Goal: Information Seeking & Learning: Get advice/opinions

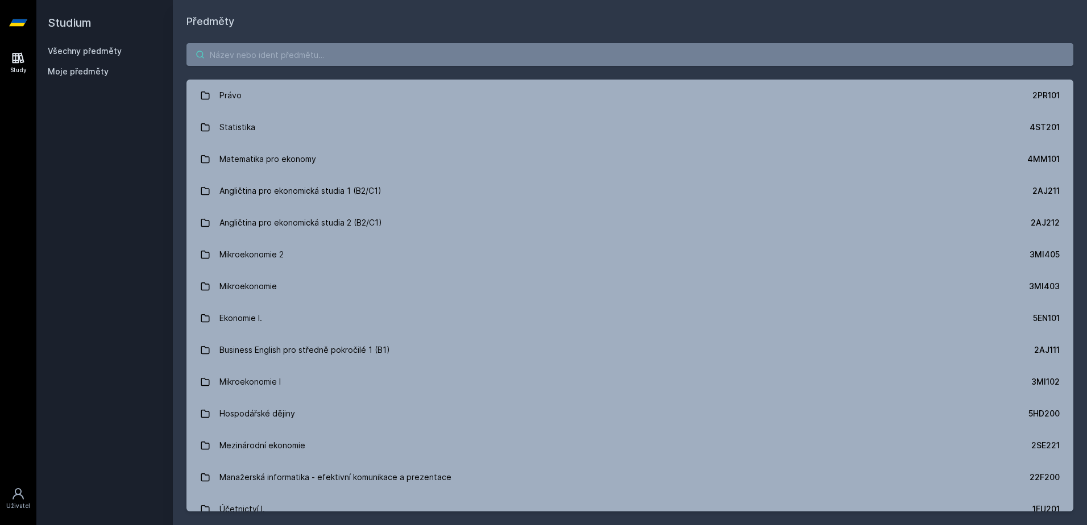
click at [491, 65] on input "search" at bounding box center [630, 54] width 887 height 23
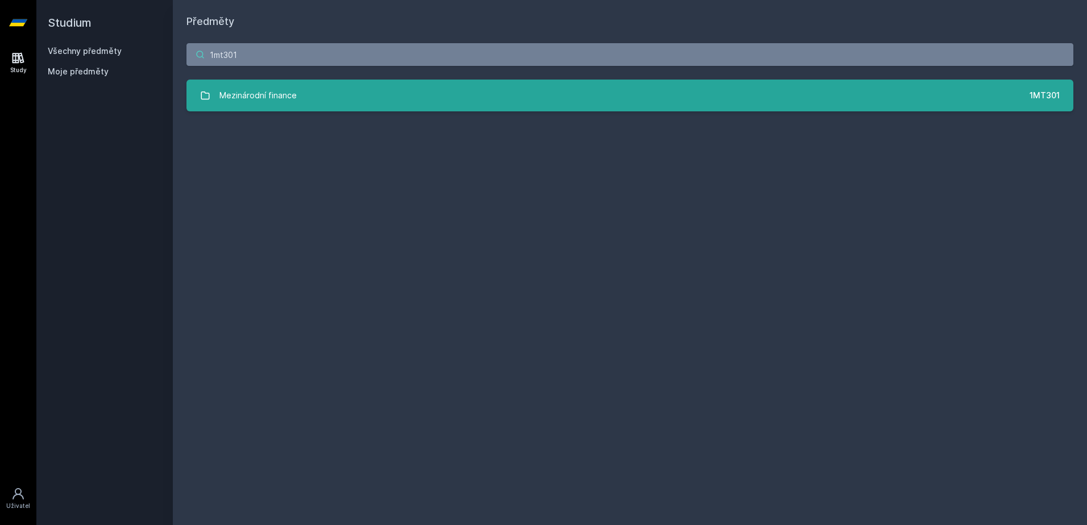
type input "1mt301"
click at [605, 100] on link "Mezinárodní finance 1MT301" at bounding box center [630, 96] width 887 height 32
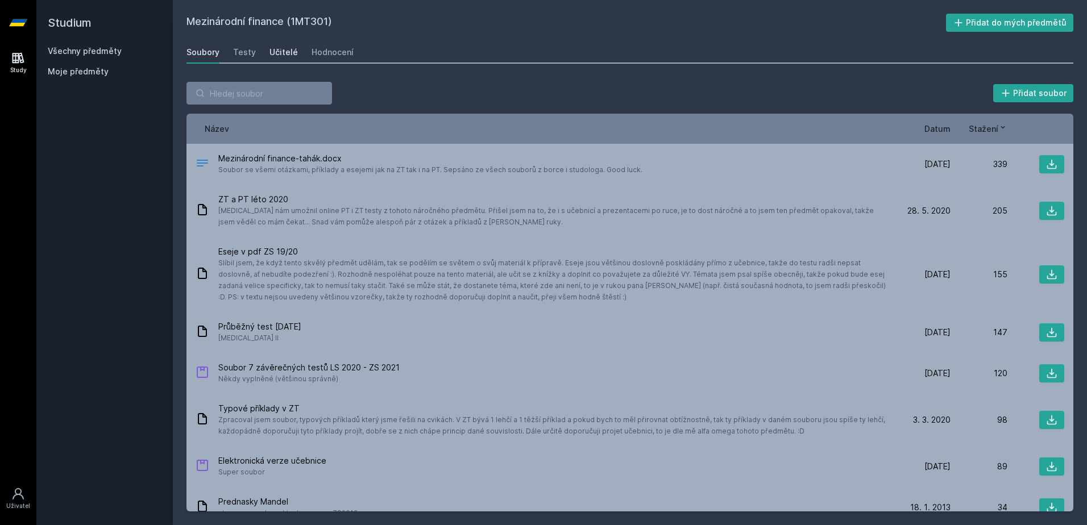
click at [276, 55] on div "Učitelé" at bounding box center [284, 52] width 28 height 11
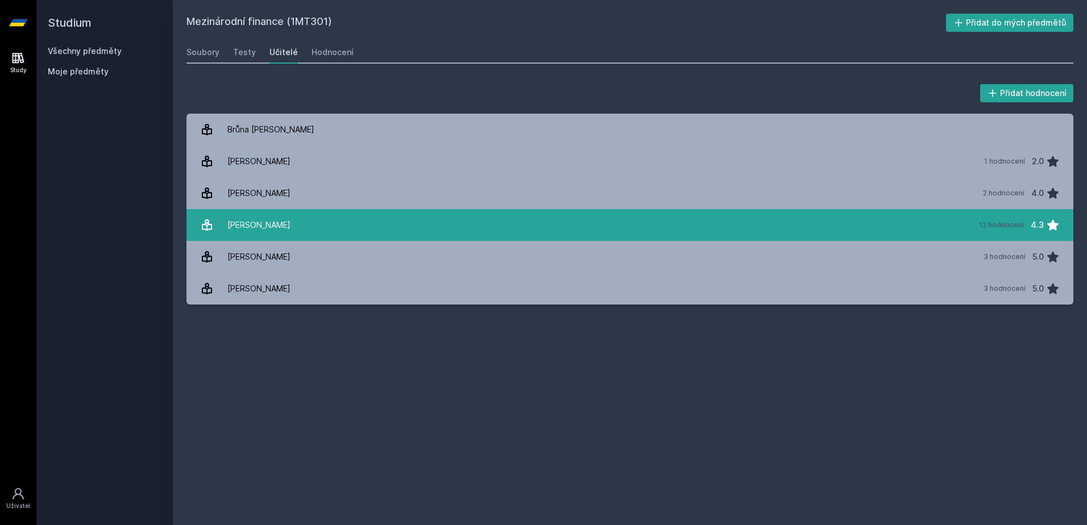
click at [321, 226] on link "[PERSON_NAME] 12 hodnocení 4.3" at bounding box center [630, 225] width 887 height 32
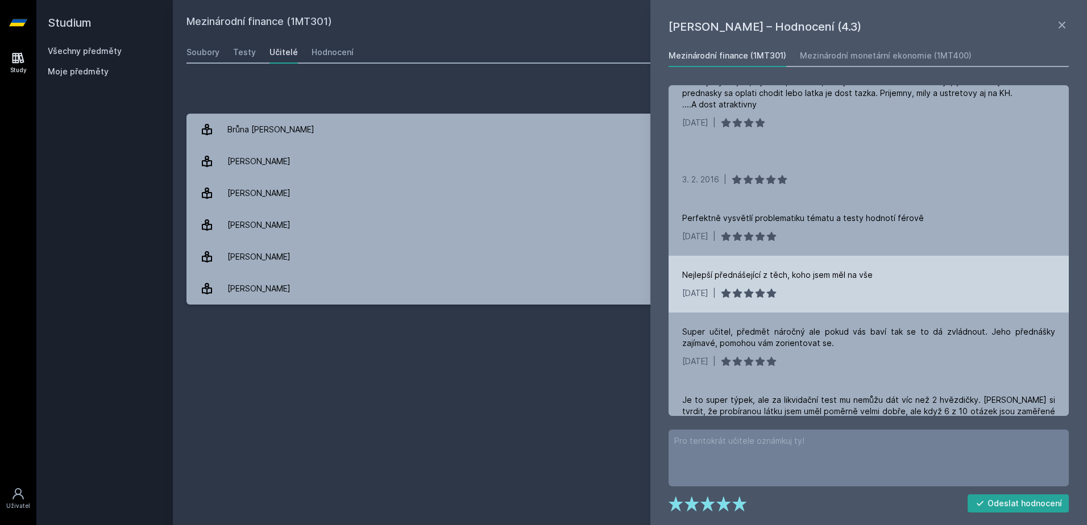
scroll to position [636, 0]
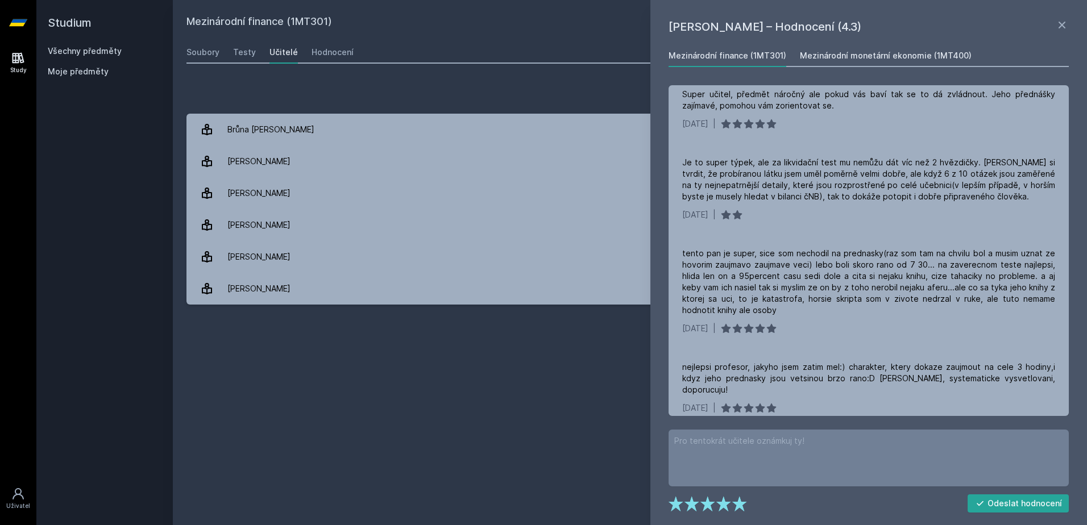
click at [820, 52] on div "Mezinárodní monetární ekonomie (1MT400)" at bounding box center [886, 55] width 172 height 11
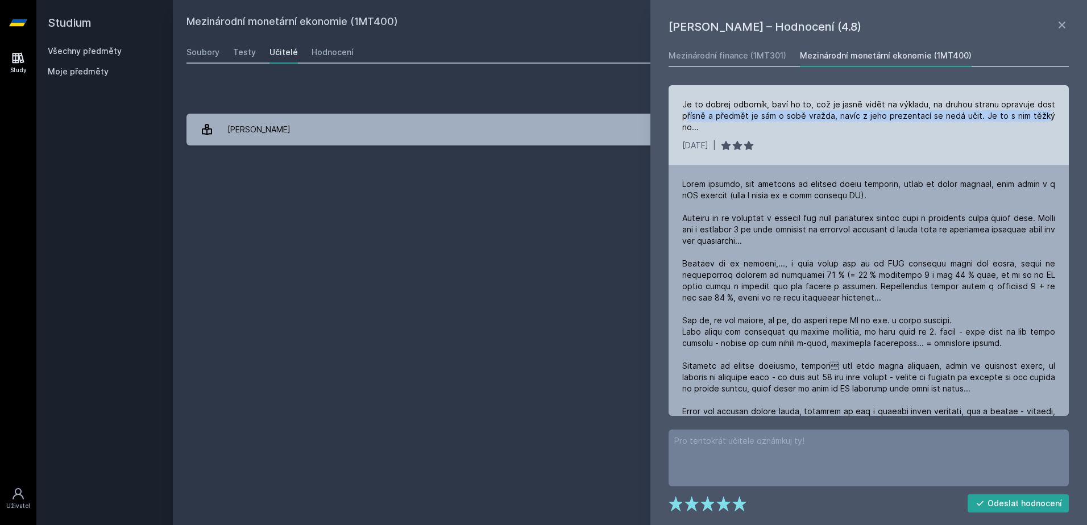
drag, startPoint x: 685, startPoint y: 113, endPoint x: 1045, endPoint y: 120, distance: 359.5
click at [1045, 120] on div "Je to dobrej odborník, baví ho to, což je jasně vidět na výkladu, na druhou str…" at bounding box center [868, 116] width 373 height 34
click at [1044, 121] on div "Je to dobrej odborník, baví ho to, což je jasně vidět na výkladu, na druhou str…" at bounding box center [868, 116] width 373 height 34
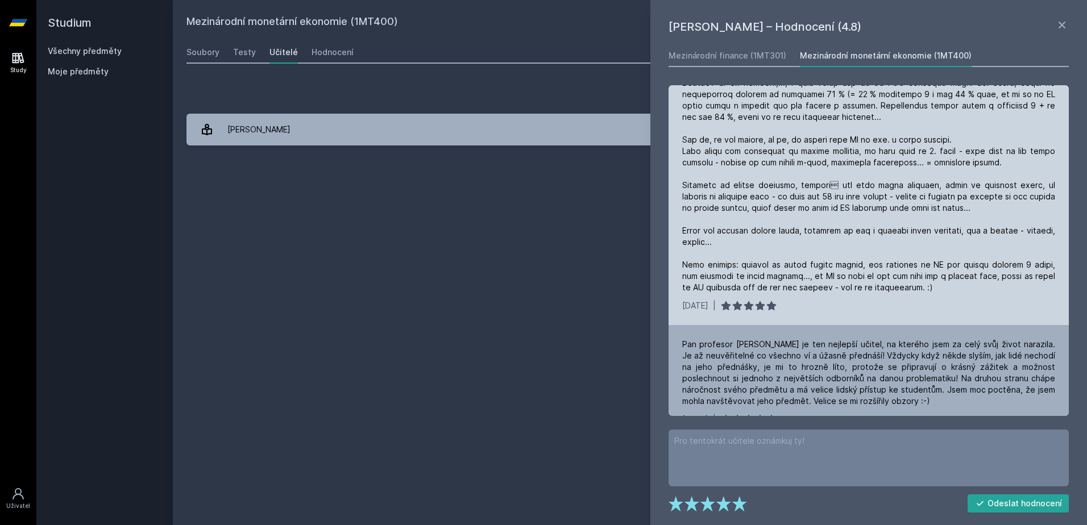
scroll to position [124, 0]
